Goal: Entertainment & Leisure: Consume media (video, audio)

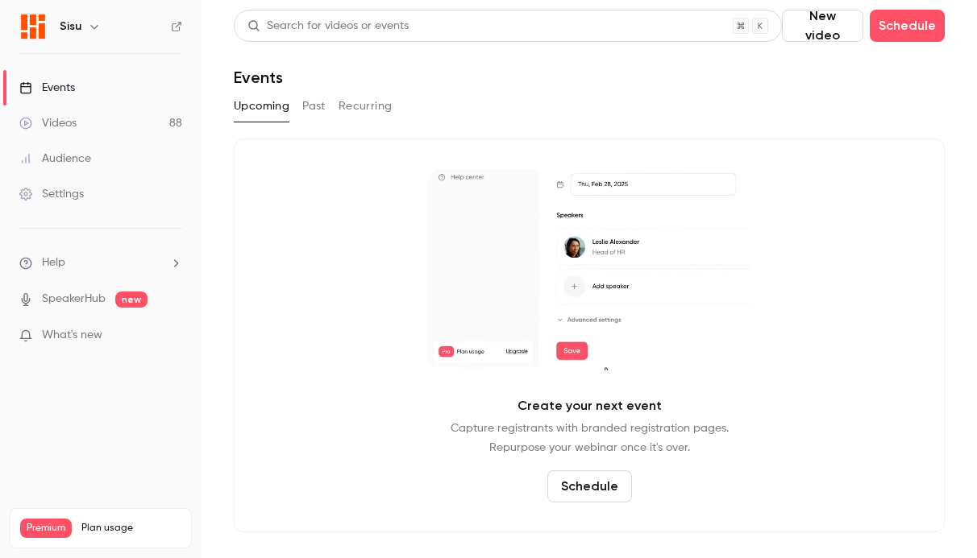
click at [62, 127] on div "Videos" at bounding box center [47, 123] width 57 height 16
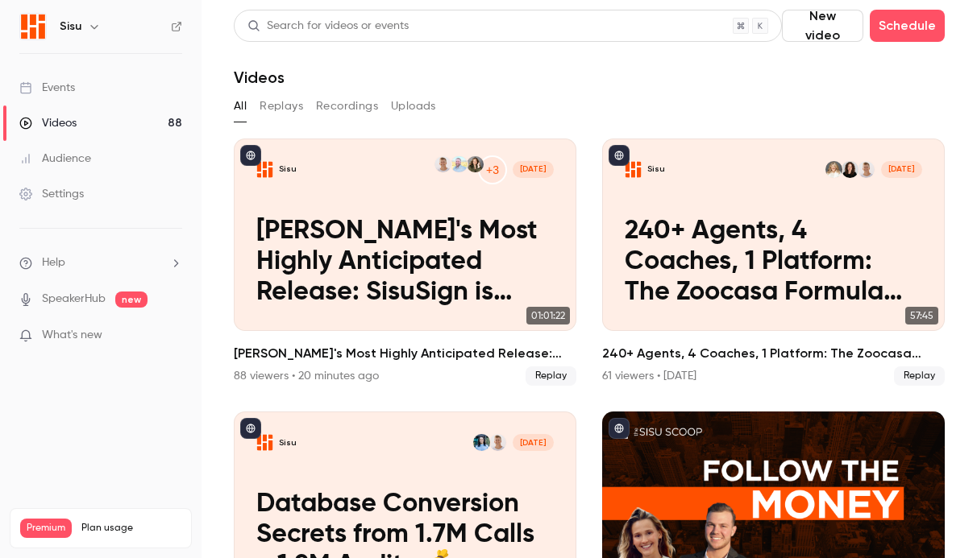
click at [288, 106] on button "Replays" at bounding box center [281, 106] width 44 height 26
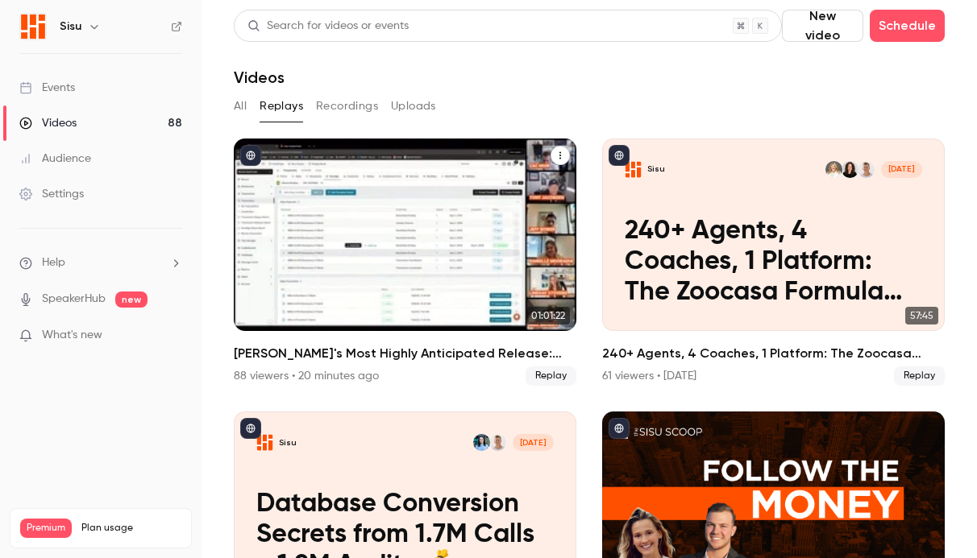
click at [444, 349] on h2 "[PERSON_NAME]'s Most Highly Anticipated Release: SisuSign is Here" at bounding box center [405, 353] width 342 height 19
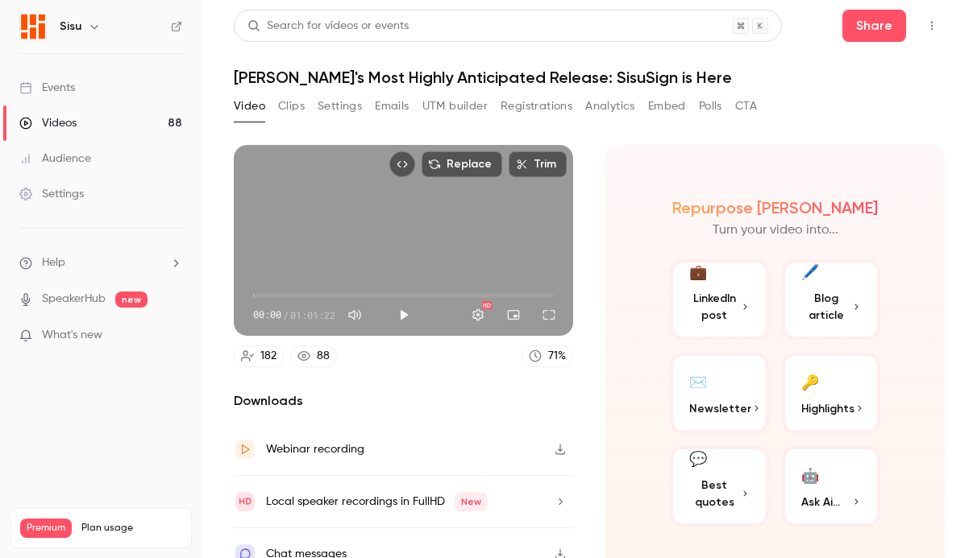
click at [289, 107] on button "Clips" at bounding box center [291, 106] width 27 height 26
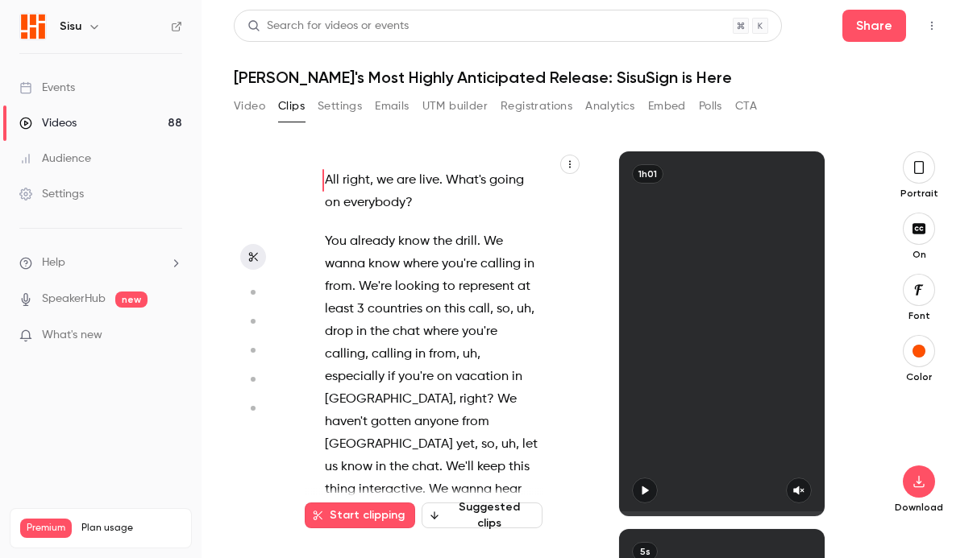
click at [488, 521] on button "Suggested clips" at bounding box center [481, 516] width 121 height 26
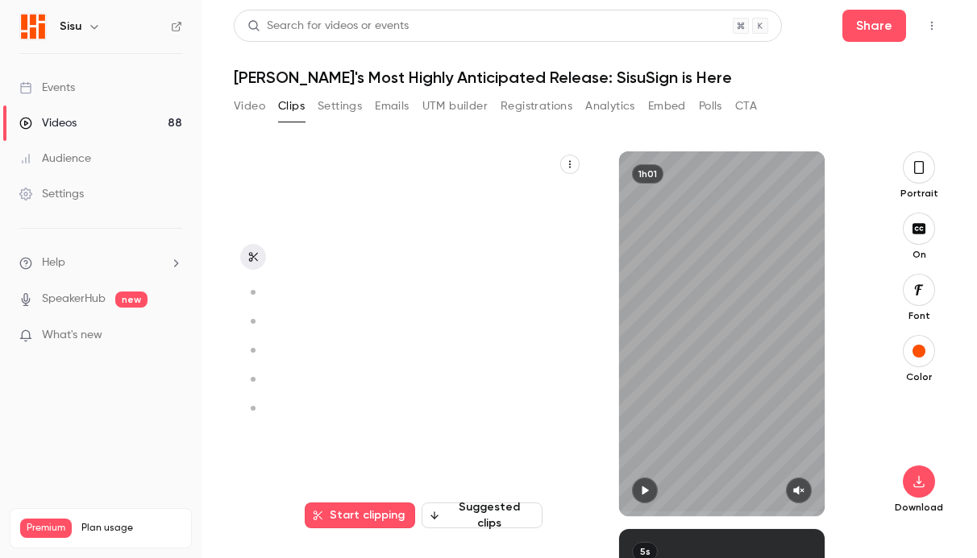
scroll to position [378, 0]
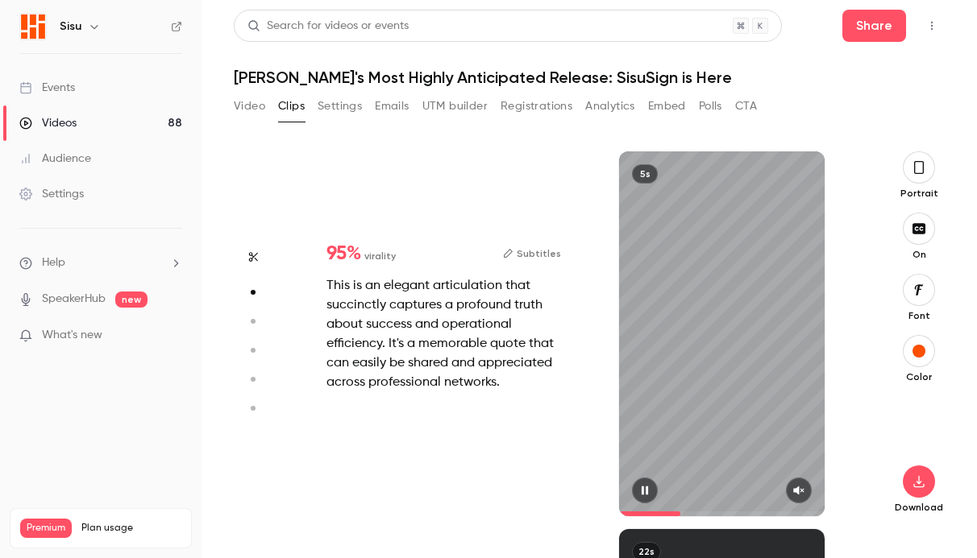
click at [805, 493] on button "button" at bounding box center [799, 491] width 26 height 26
type input "*"
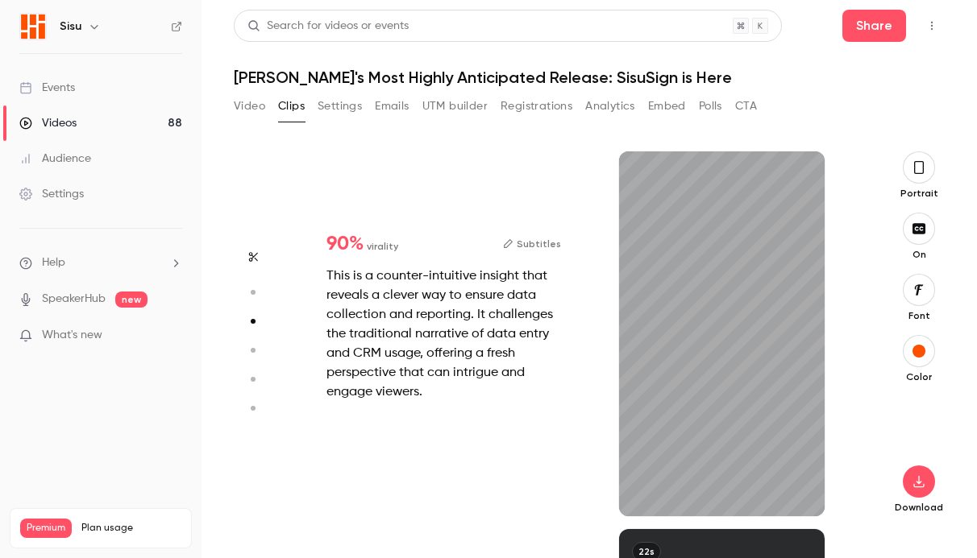
scroll to position [756, 0]
click at [806, 500] on button "button" at bounding box center [799, 491] width 26 height 26
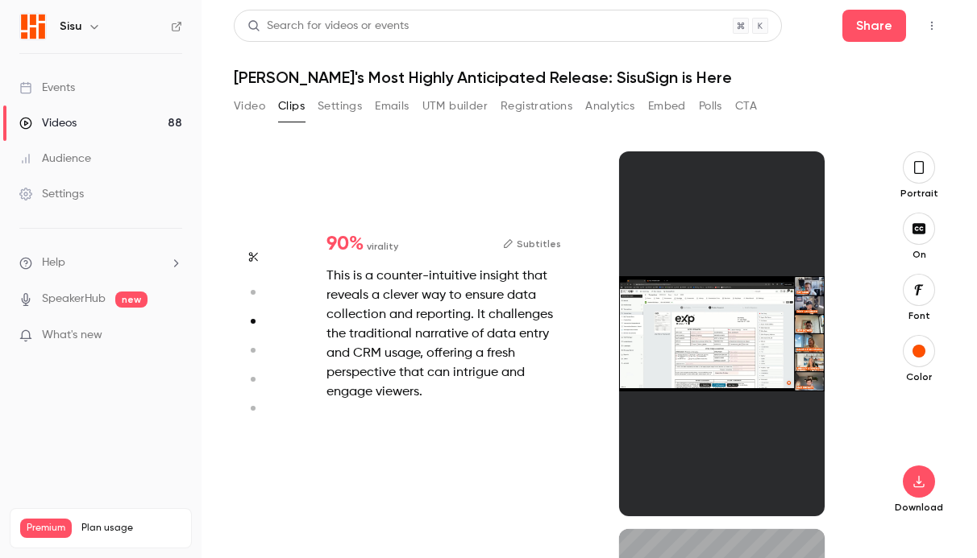
click at [457, 338] on div "This is a counter-intuitive insight that reveals a clever way to ensure data co…" at bounding box center [443, 334] width 234 height 135
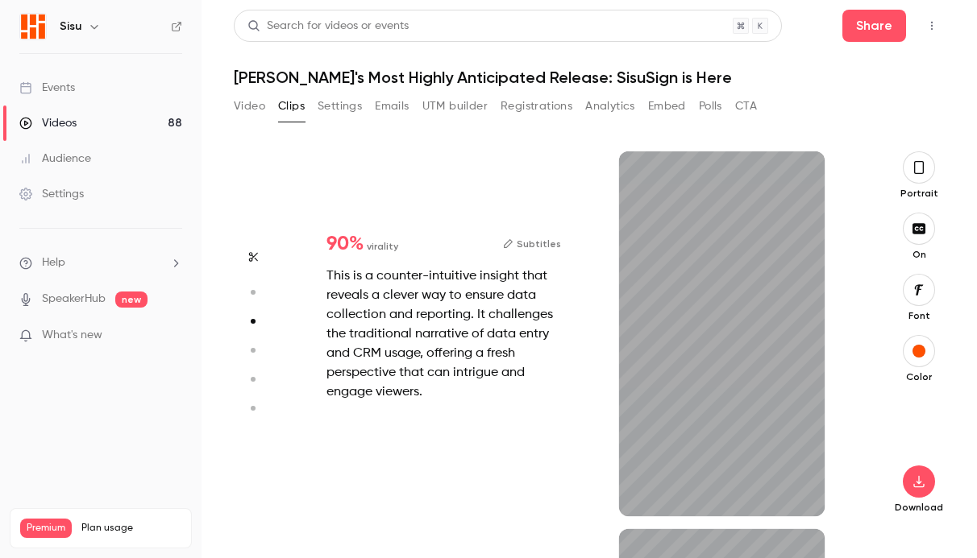
click at [254, 262] on icon "button" at bounding box center [253, 256] width 13 height 11
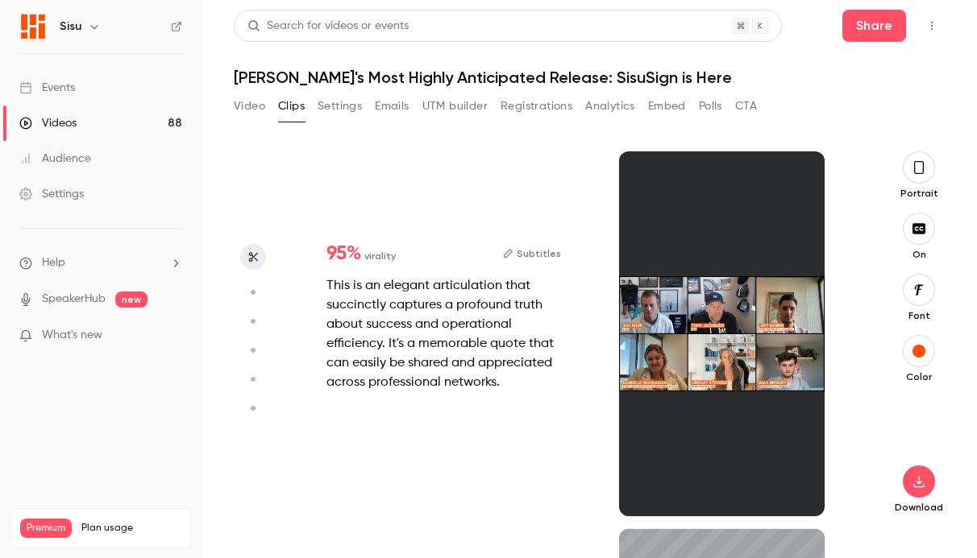
type input "*"
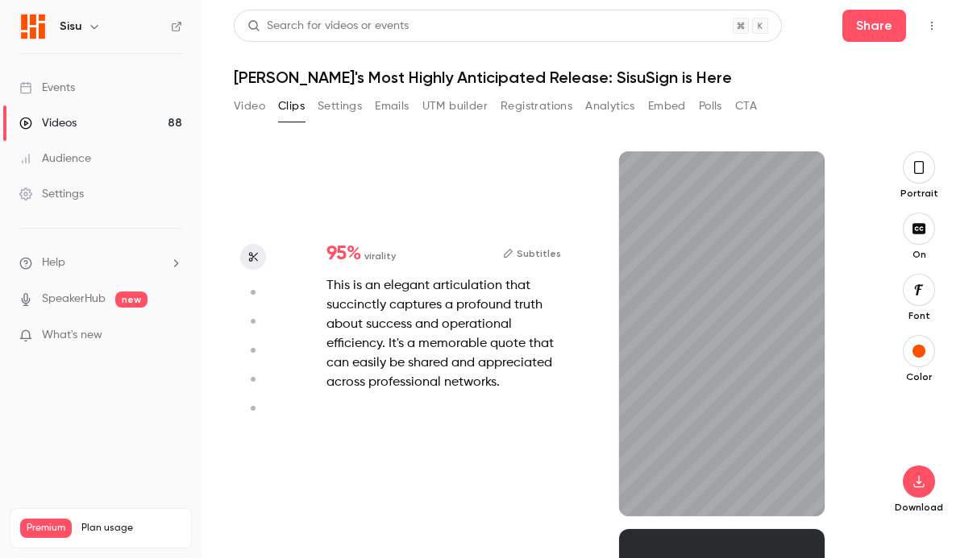
scroll to position [0, 0]
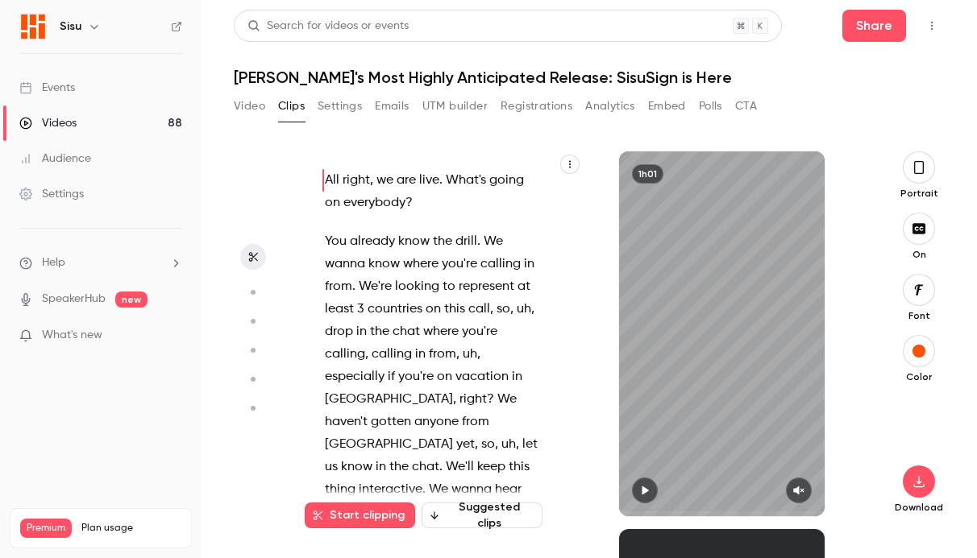
click at [530, 511] on button "Suggested clips" at bounding box center [481, 516] width 121 height 26
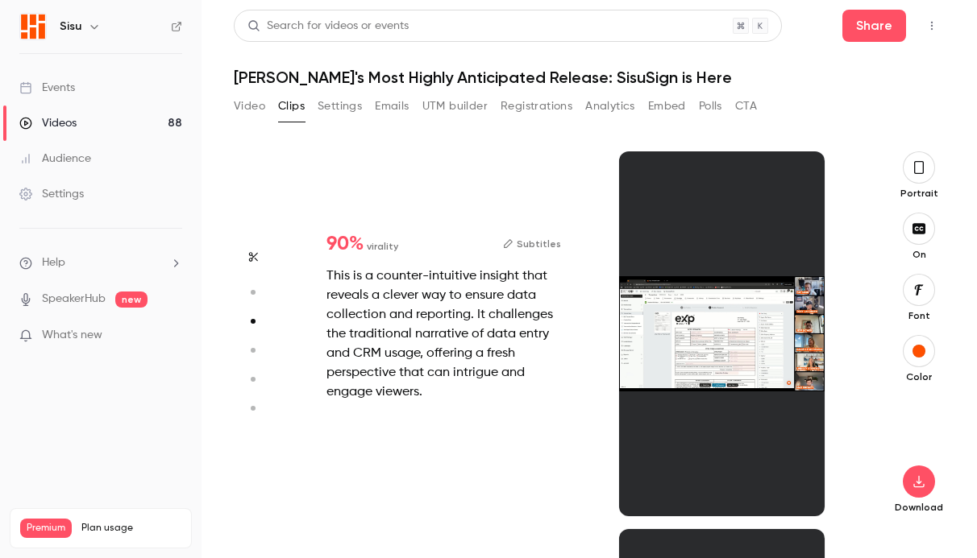
scroll to position [756, 0]
click at [662, 470] on div at bounding box center [721, 333] width 205 height 365
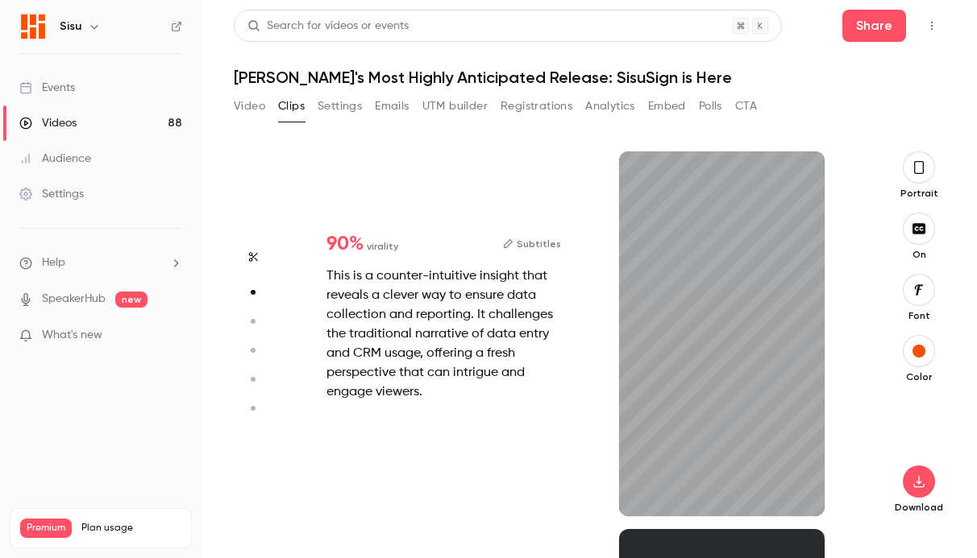
type input "*"
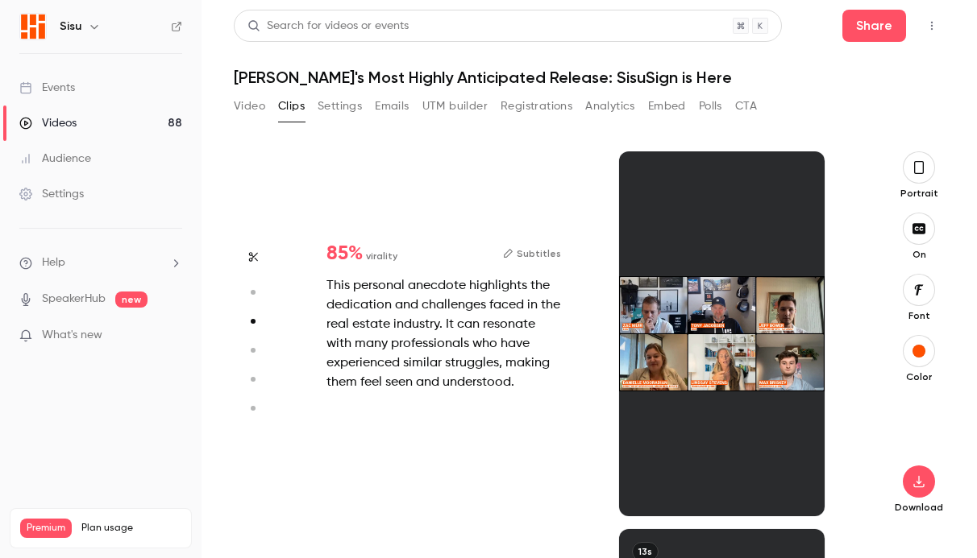
type input "*"
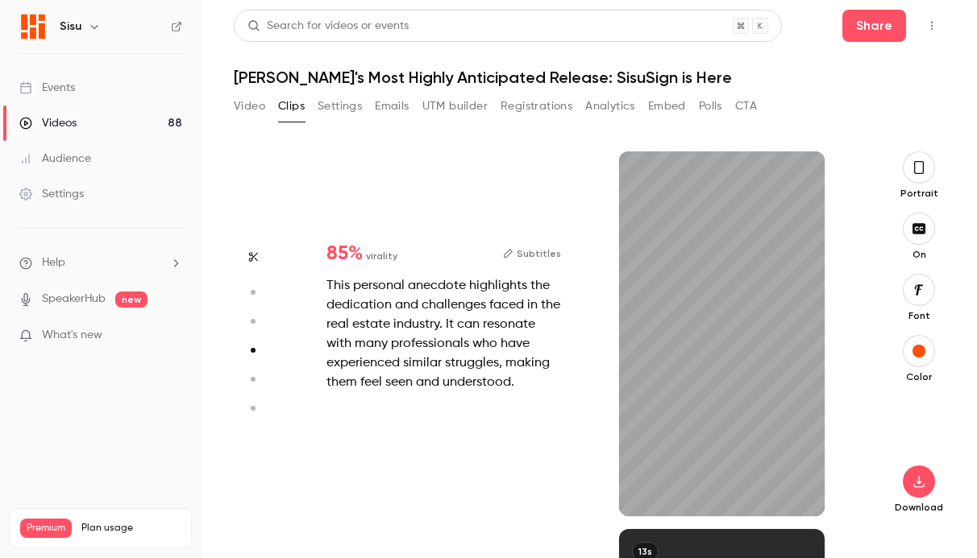
scroll to position [1134, 0]
click at [798, 490] on icon "button" at bounding box center [798, 491] width 10 height 9
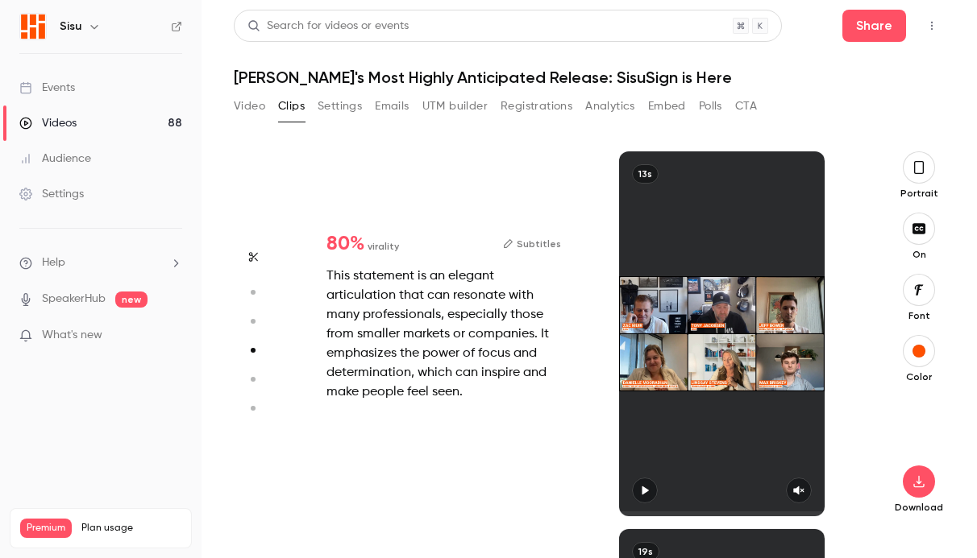
type input "*"
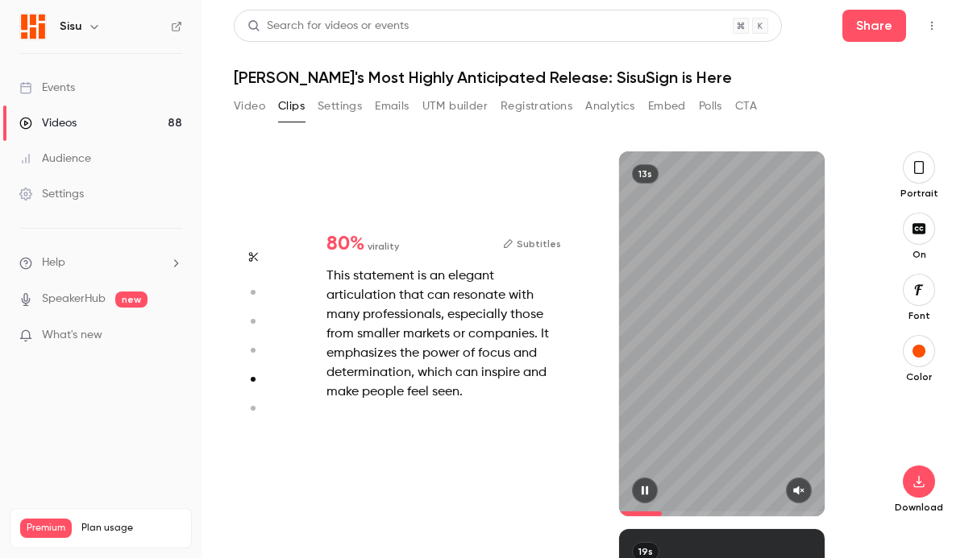
click at [800, 499] on button "button" at bounding box center [799, 491] width 26 height 26
type input "*"
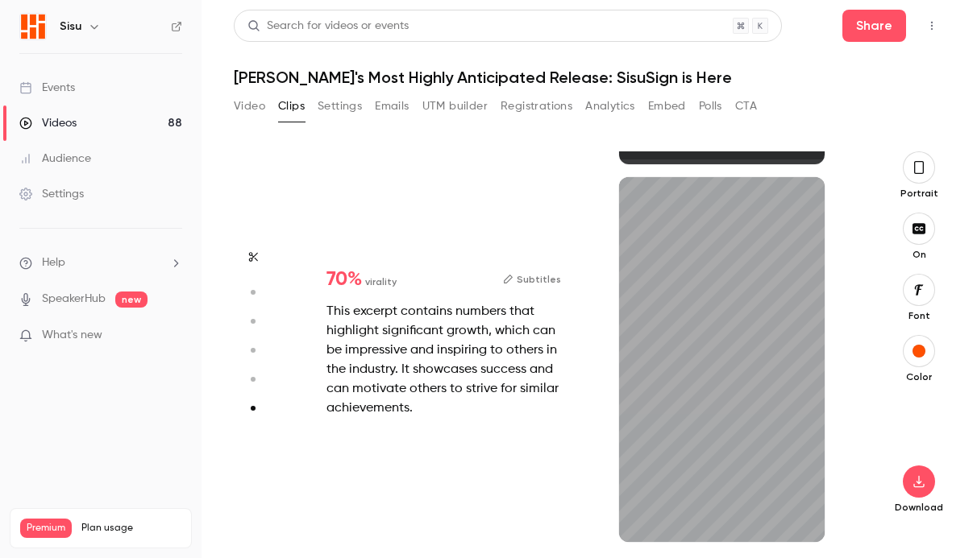
type input "****"
